Goal: Task Accomplishment & Management: Use online tool/utility

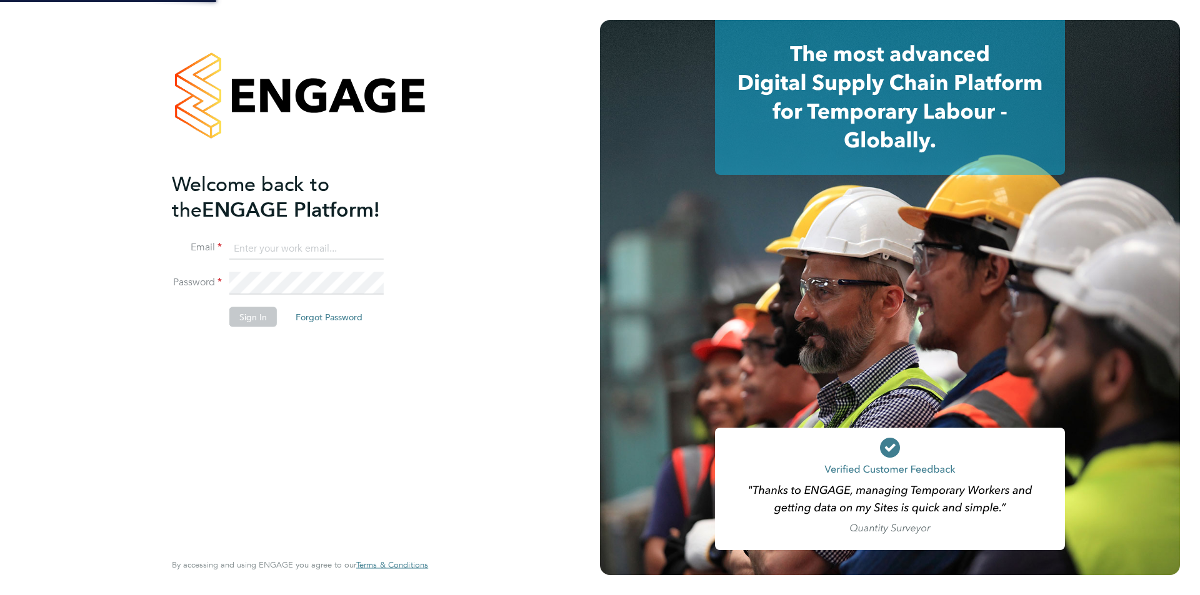
drag, startPoint x: 0, startPoint y: 0, endPoint x: 285, endPoint y: 248, distance: 377.8
click at [285, 248] on input at bounding box center [306, 248] width 154 height 22
type input "robot.johnny5@randstad.co.uk"
click at [252, 317] on button "Sign In" at bounding box center [252, 317] width 47 height 20
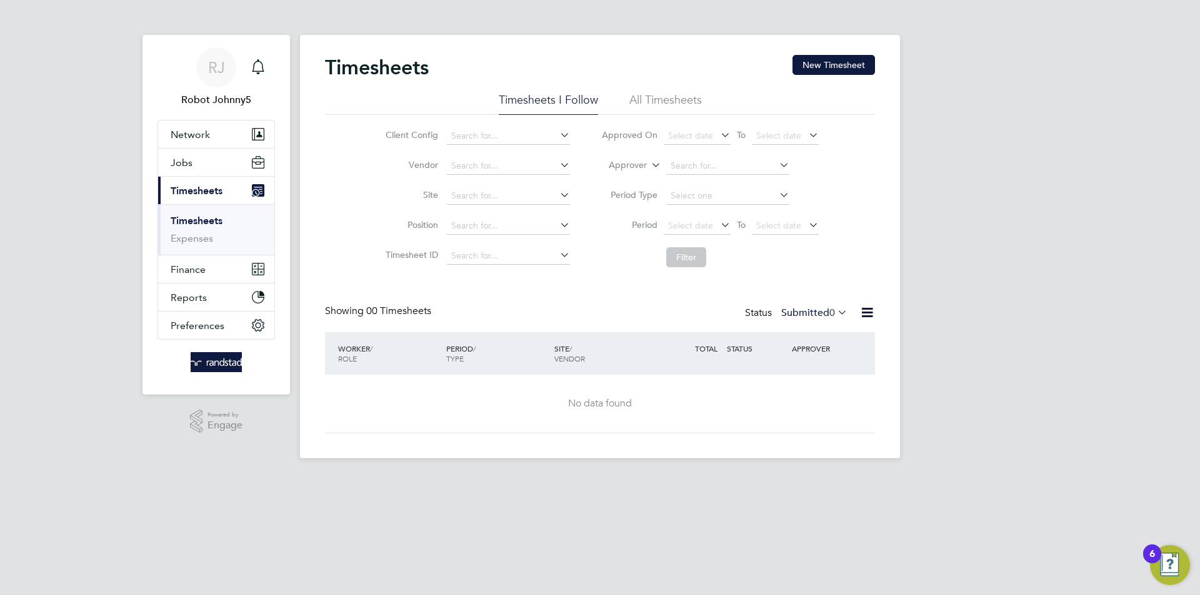
click at [867, 313] on icon at bounding box center [867, 313] width 16 height 16
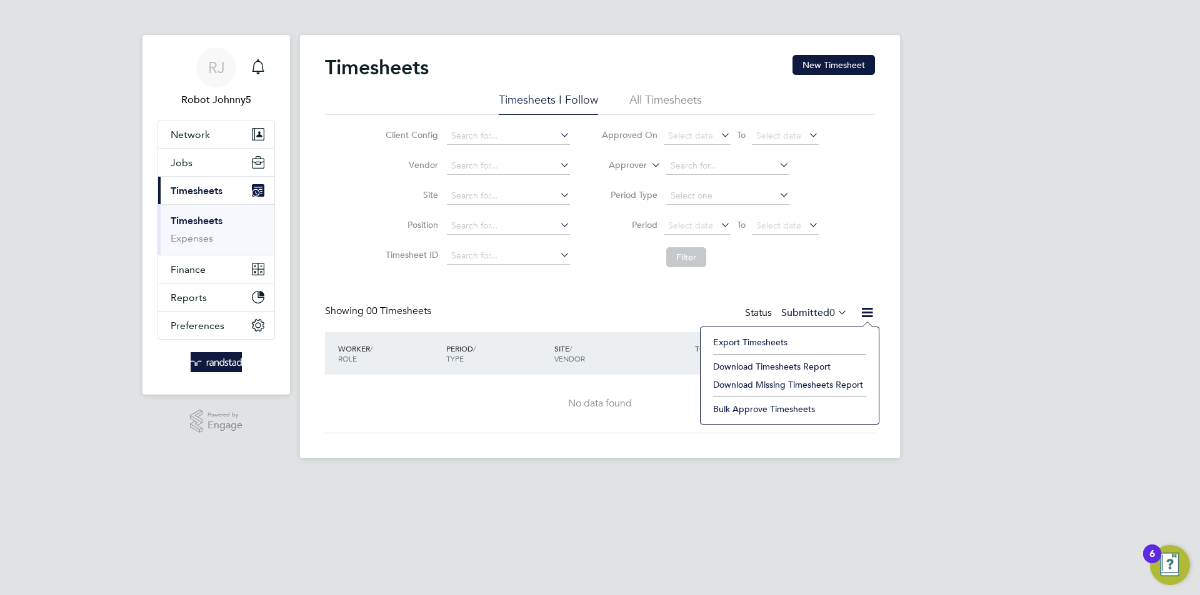
click at [750, 342] on li "Export Timesheets" at bounding box center [790, 342] width 166 height 17
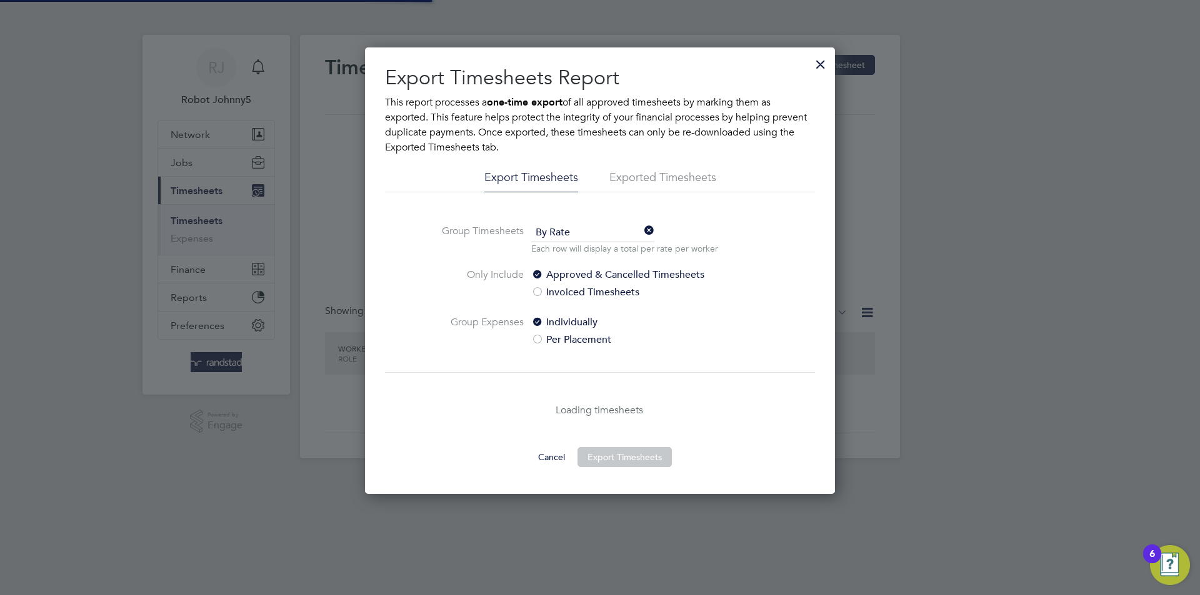
scroll to position [6, 6]
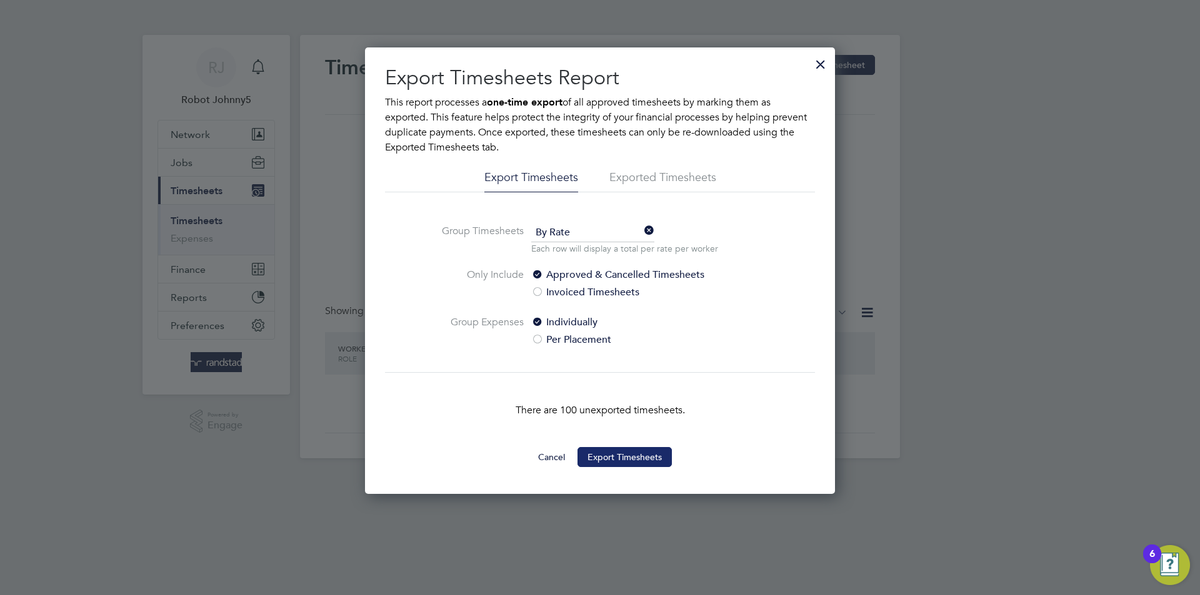
click at [624, 457] on button "Export Timesheets" at bounding box center [624, 457] width 94 height 20
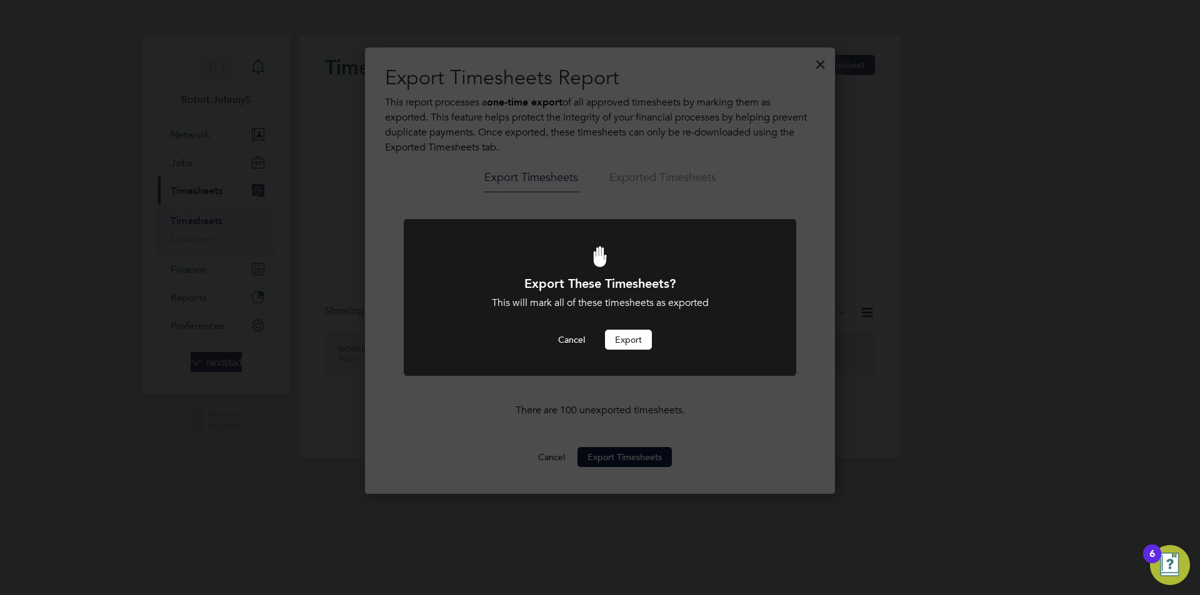
click at [628, 340] on button "Export" at bounding box center [628, 340] width 47 height 20
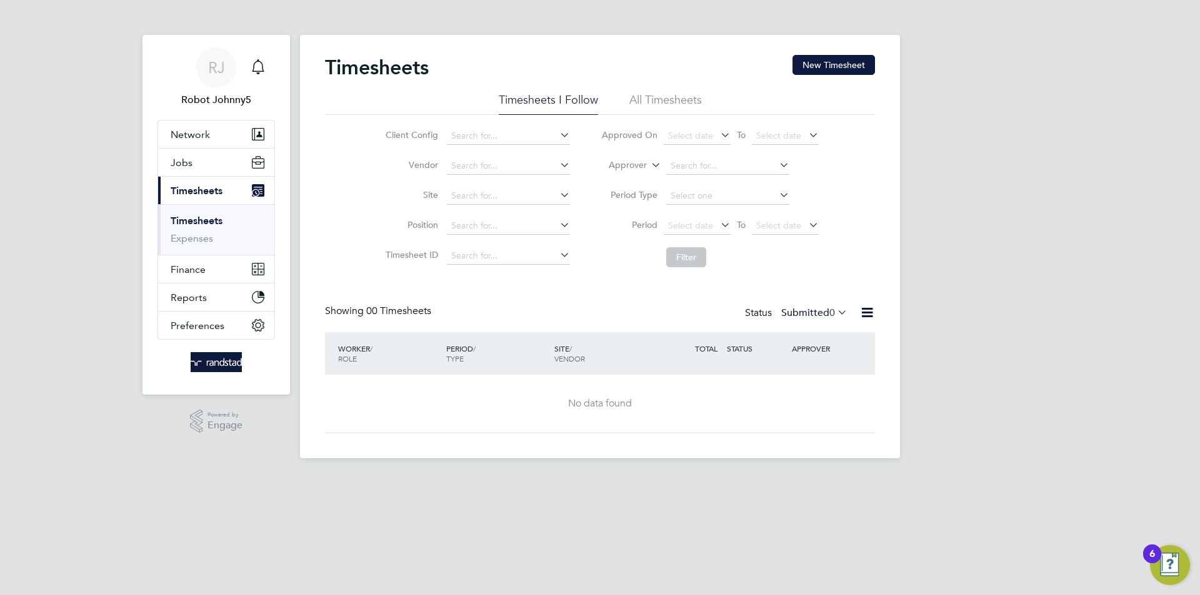
click at [867, 313] on icon at bounding box center [867, 313] width 16 height 16
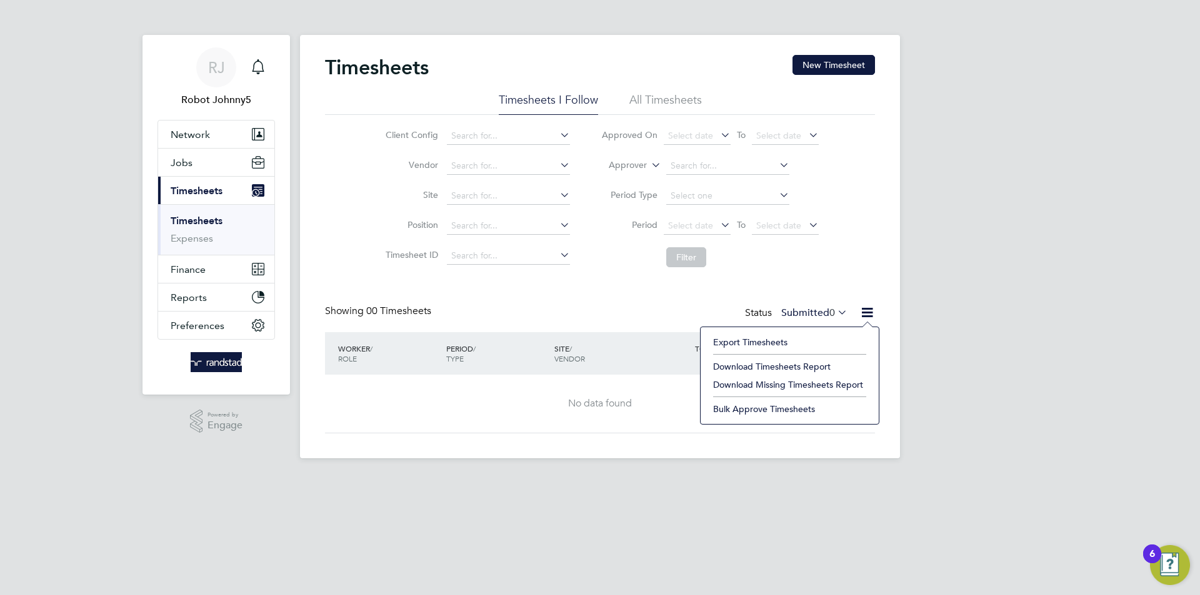
click at [750, 342] on li "Export Timesheets" at bounding box center [790, 342] width 166 height 17
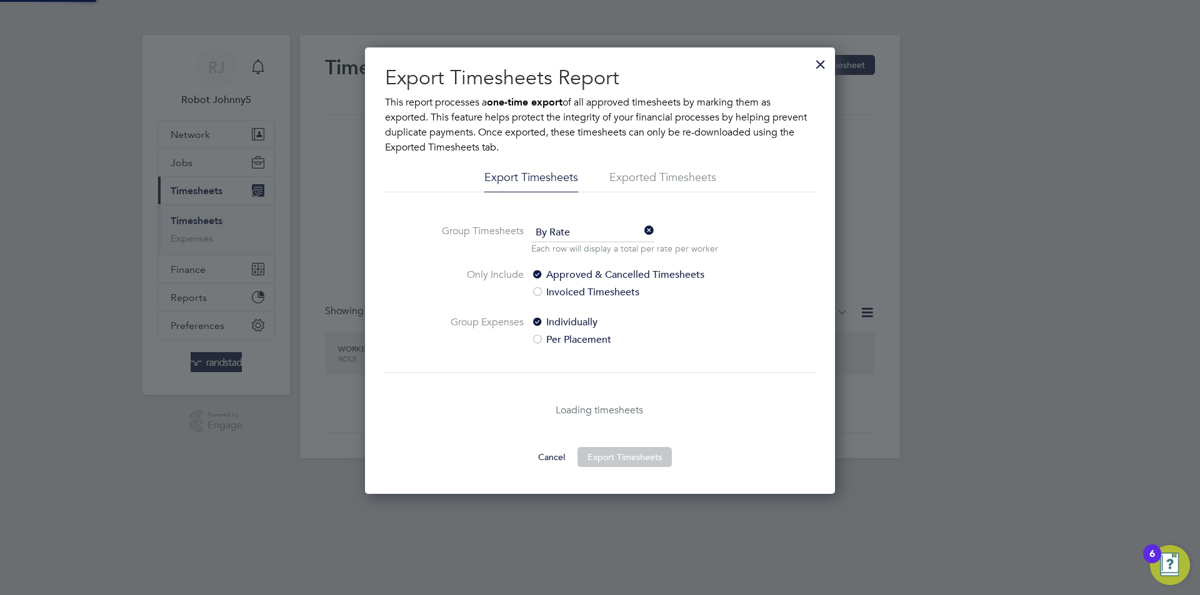
scroll to position [447, 471]
click at [632, 177] on li "Exported Timesheets" at bounding box center [662, 181] width 107 height 22
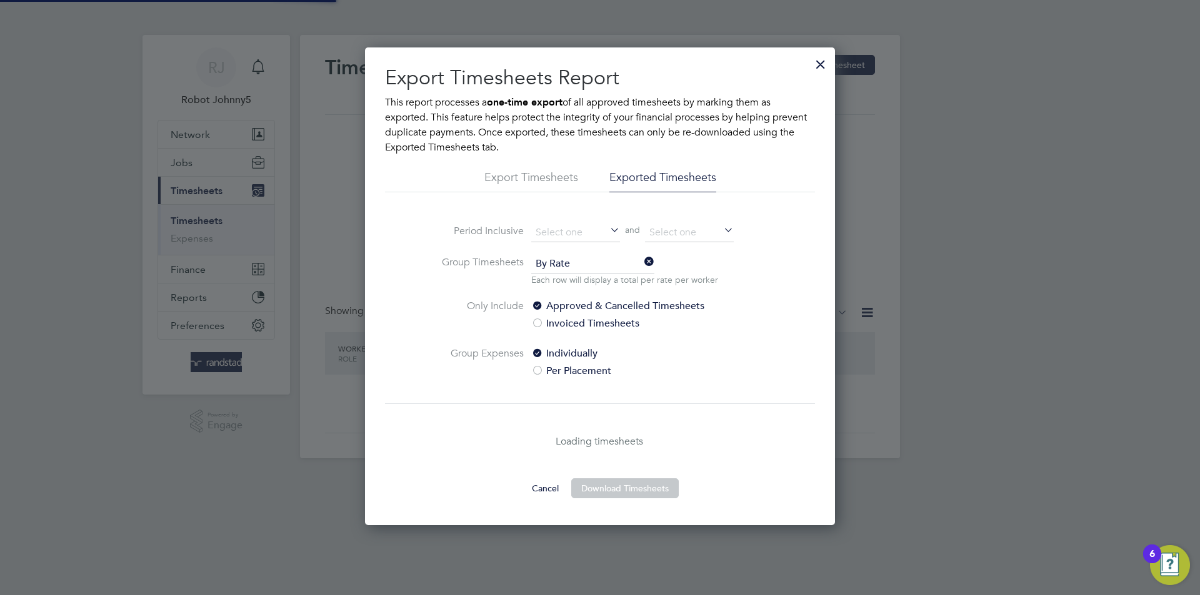
scroll to position [478, 471]
click at [662, 177] on li "Exported Timesheets" at bounding box center [662, 181] width 107 height 22
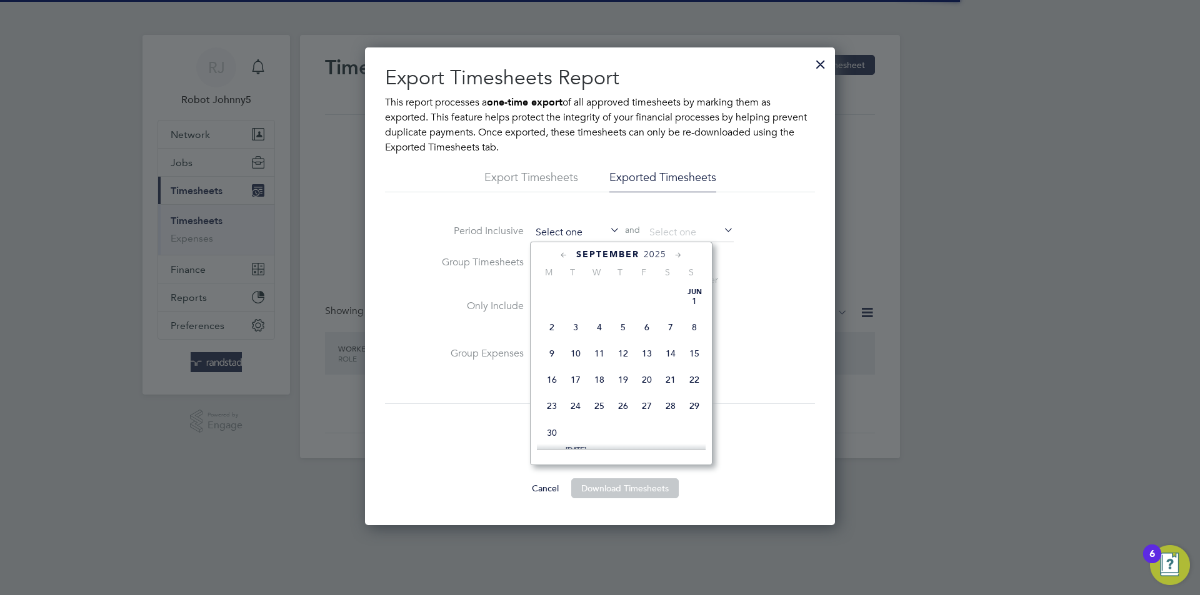
click at [575, 232] on input at bounding box center [575, 233] width 89 height 19
type input "[DATE]"
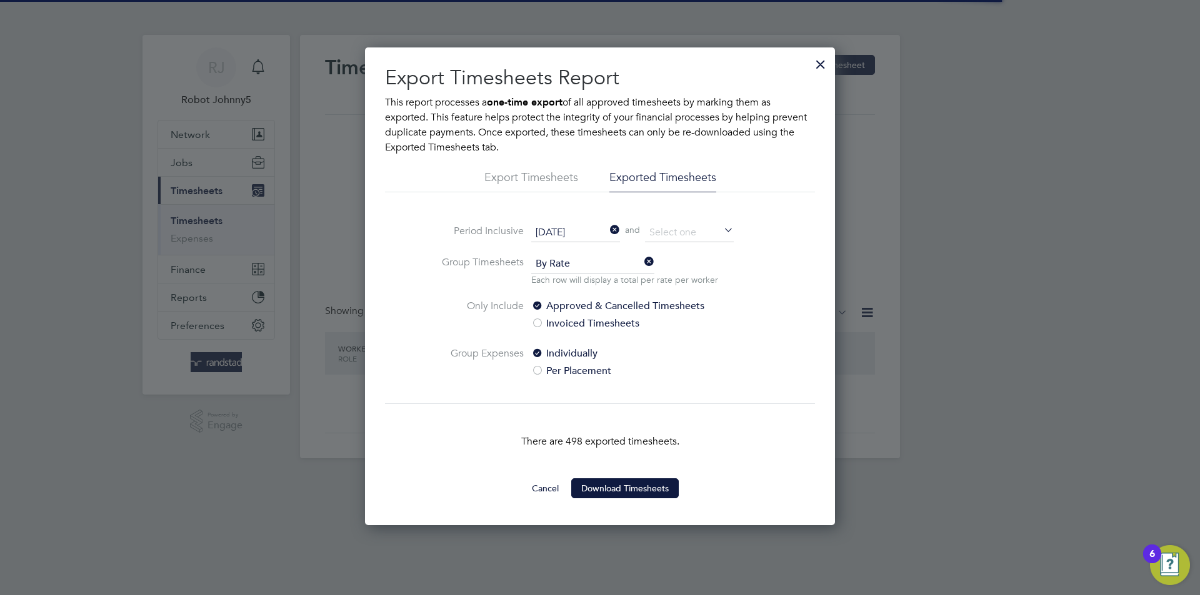
scroll to position [6, 6]
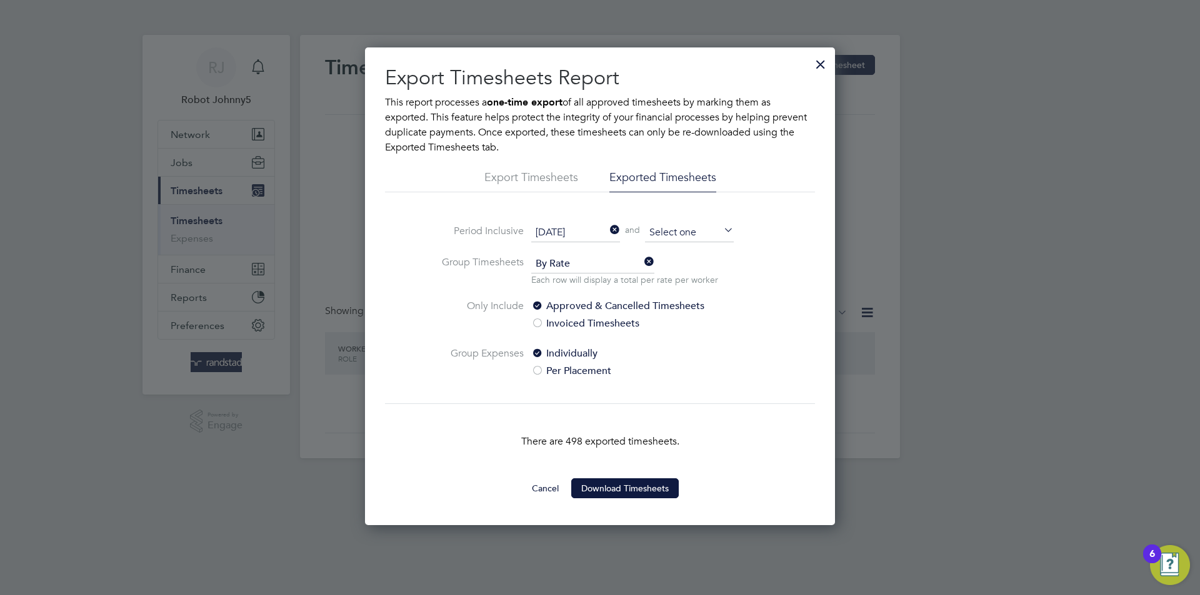
click at [689, 232] on input at bounding box center [689, 233] width 89 height 19
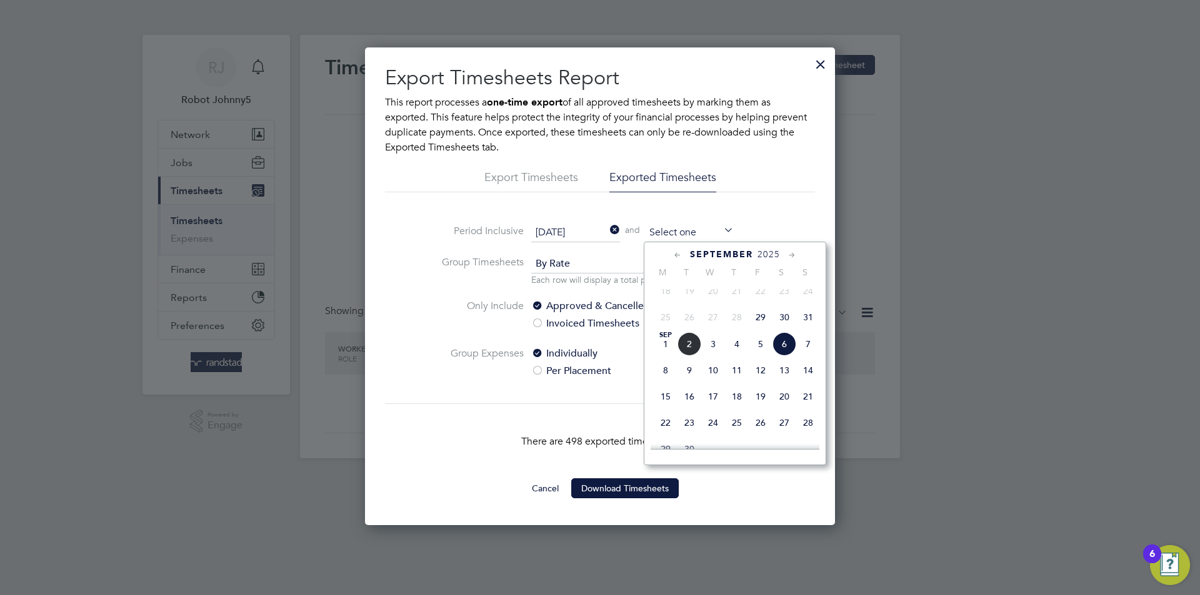
type input "[DATE]"
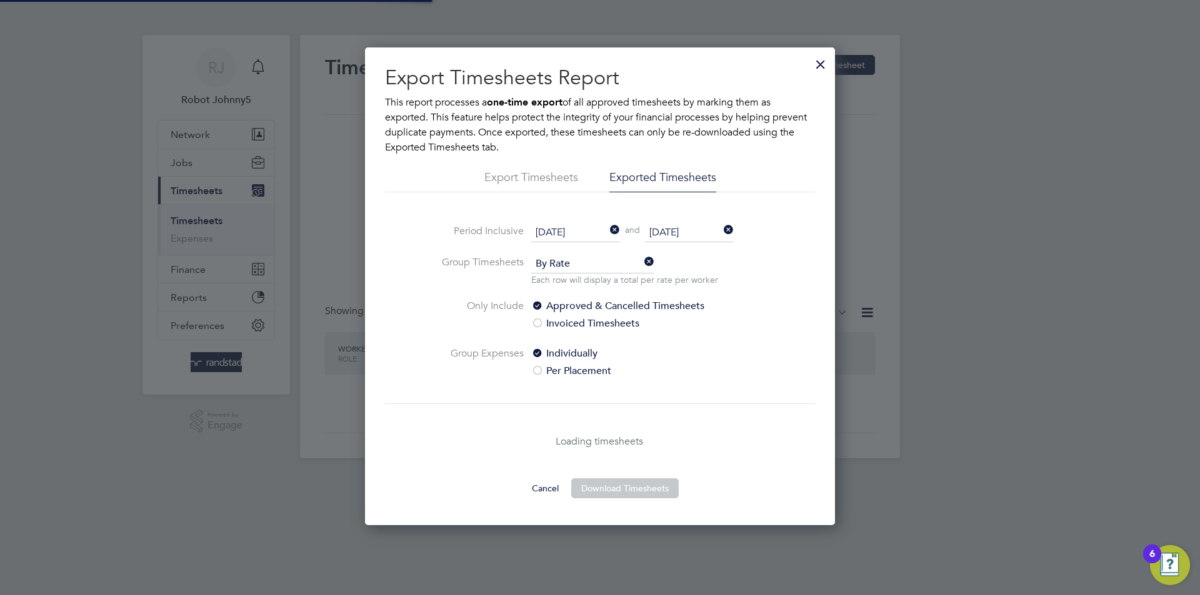
scroll to position [6, 6]
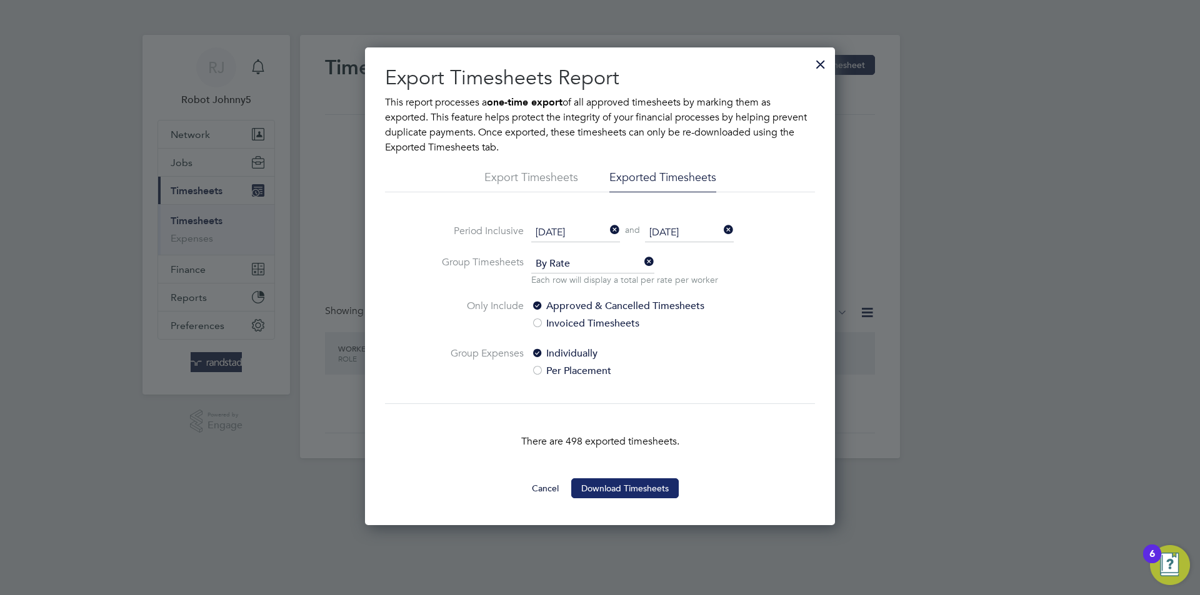
click at [624, 487] on button "Download Timesheets" at bounding box center [624, 489] width 107 height 20
